Goal: Task Accomplishment & Management: Manage account settings

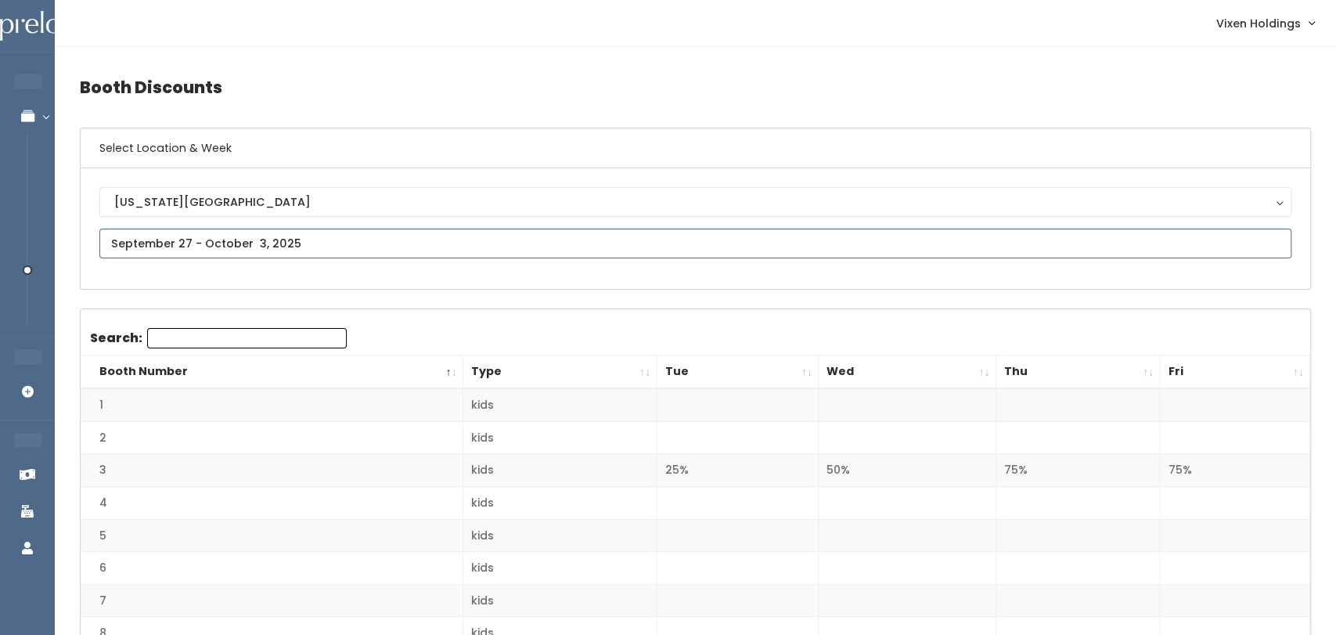
click at [232, 235] on input "text" at bounding box center [695, 244] width 1192 height 30
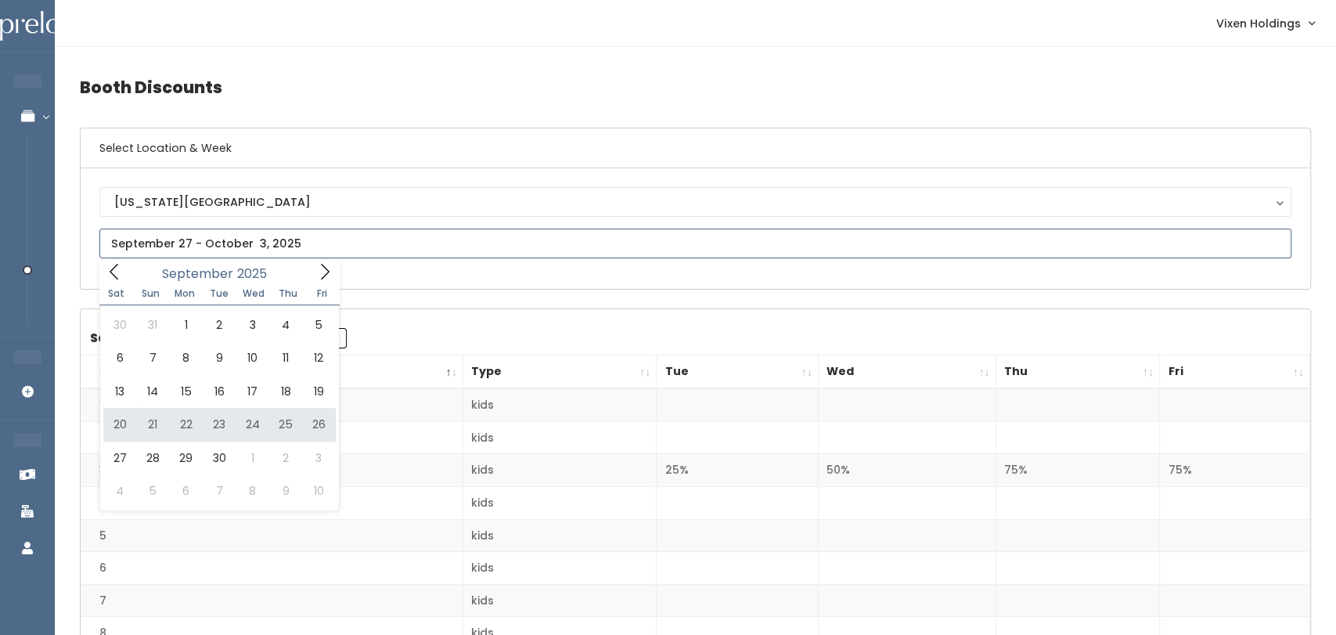
type input "[DATE] to [DATE]"
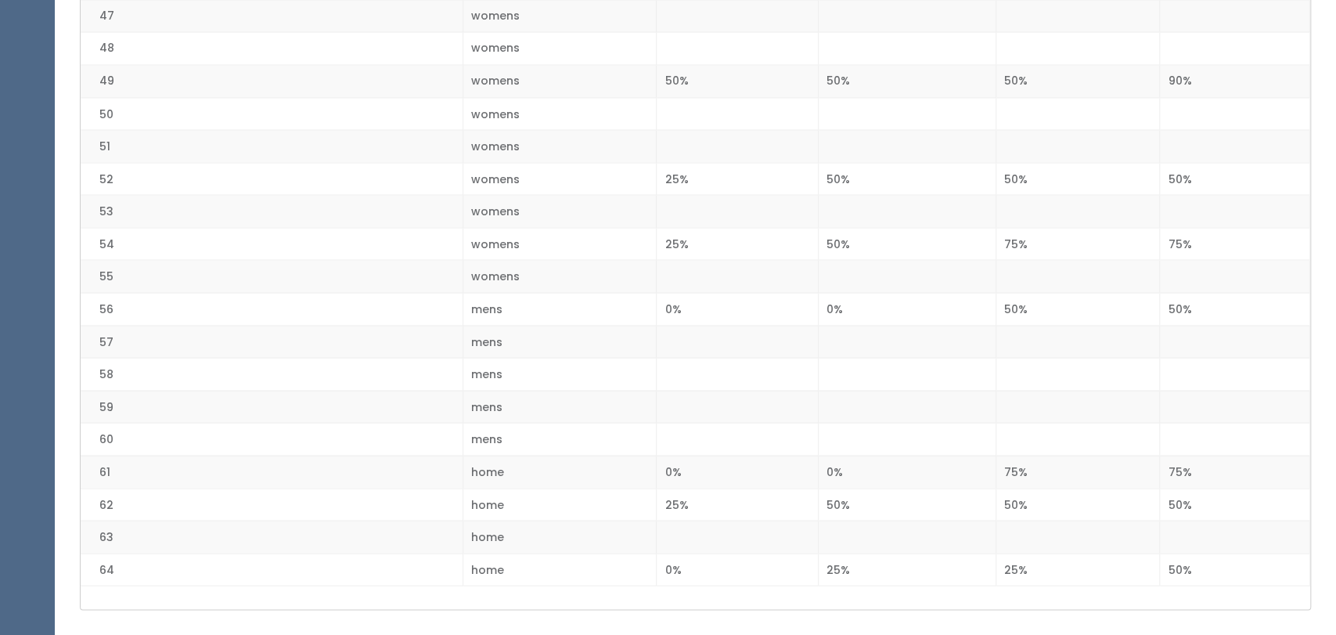
scroll to position [1947, 0]
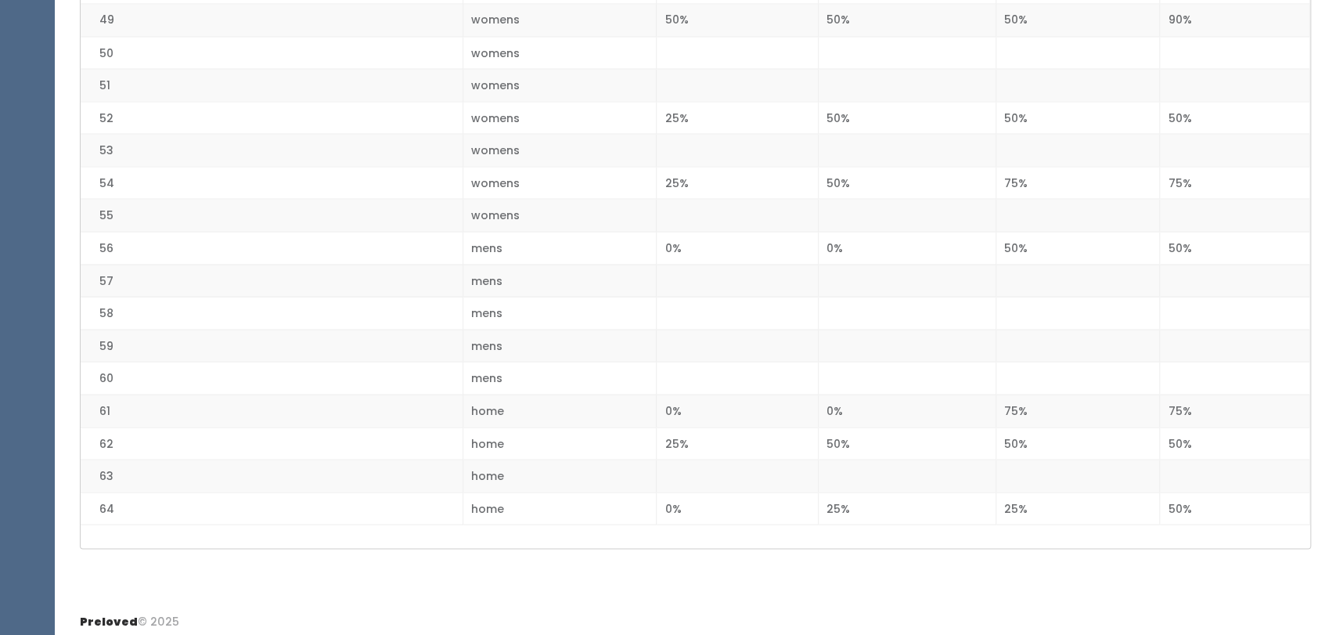
click at [773, 459] on td at bounding box center [738, 475] width 162 height 33
